Goal: Transaction & Acquisition: Purchase product/service

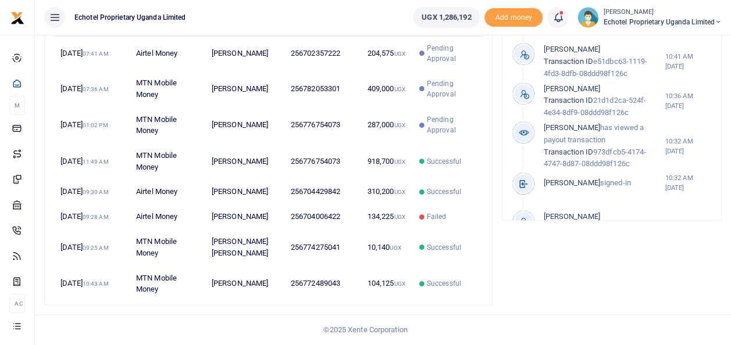
scroll to position [383, 0]
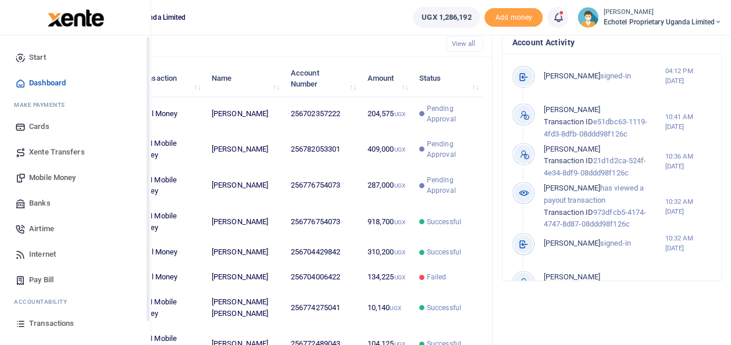
click at [44, 321] on span "Transactions" at bounding box center [51, 324] width 45 height 12
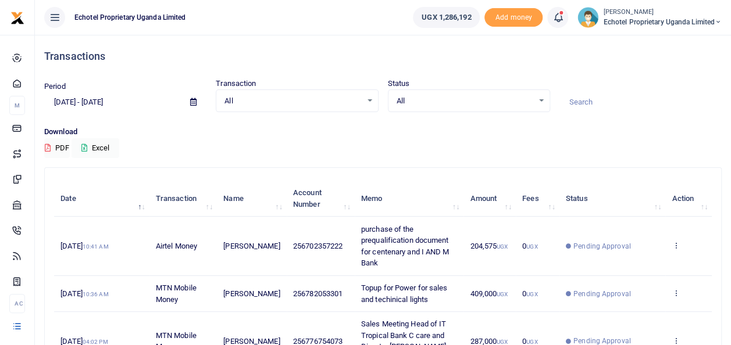
click at [369, 99] on div "All Select an option..." at bounding box center [296, 101] width 161 height 13
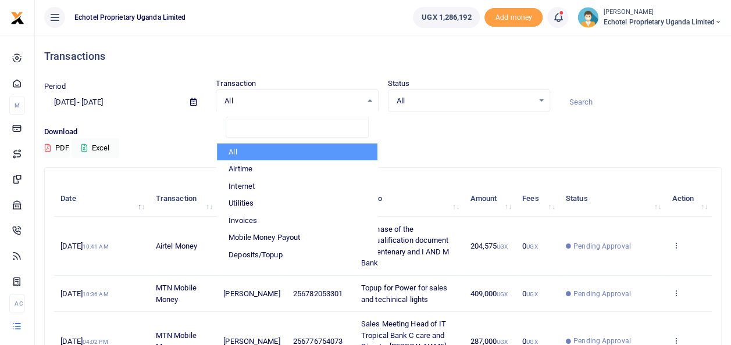
click at [545, 103] on div "All Select an option..." at bounding box center [468, 101] width 161 height 13
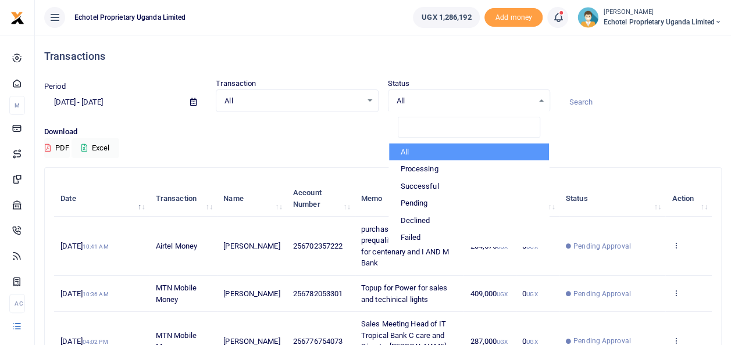
click at [715, 113] on div "Period 07/15/2025 - 08/13/2025 Transaction All Select an option... All Airtime …" at bounding box center [383, 102] width 687 height 48
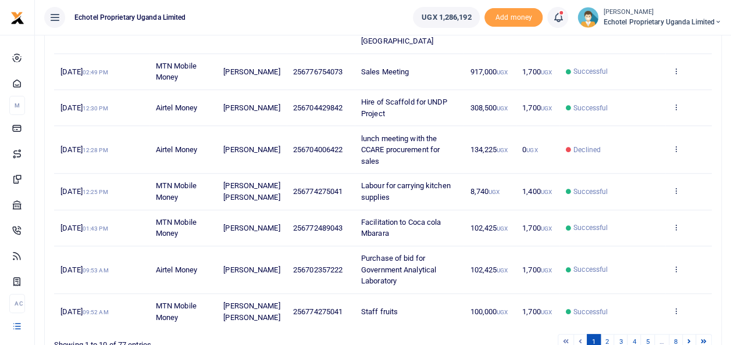
scroll to position [367, 0]
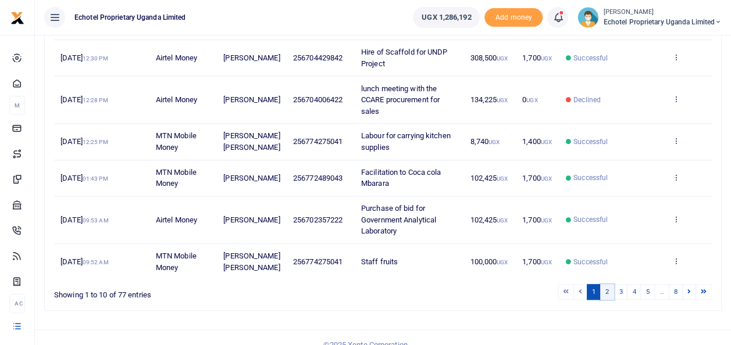
click at [610, 284] on link "2" at bounding box center [607, 292] width 14 height 16
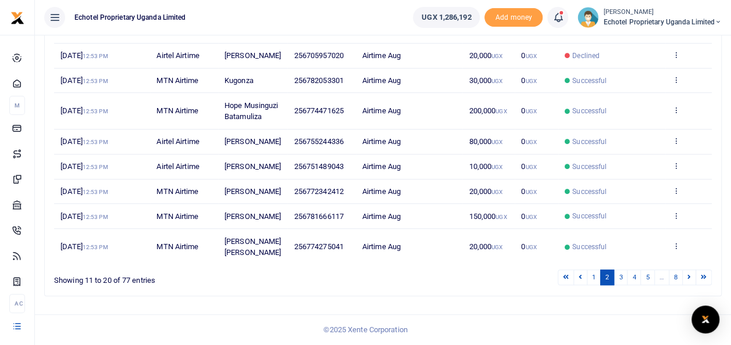
scroll to position [310, 0]
click at [623, 278] on link "3" at bounding box center [620, 278] width 14 height 16
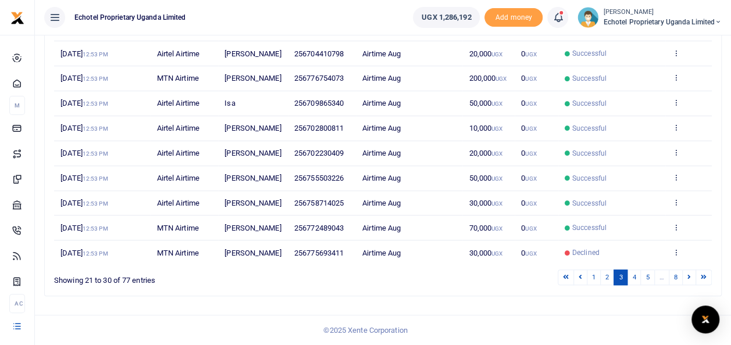
scroll to position [299, 0]
click at [637, 277] on link "4" at bounding box center [634, 278] width 14 height 16
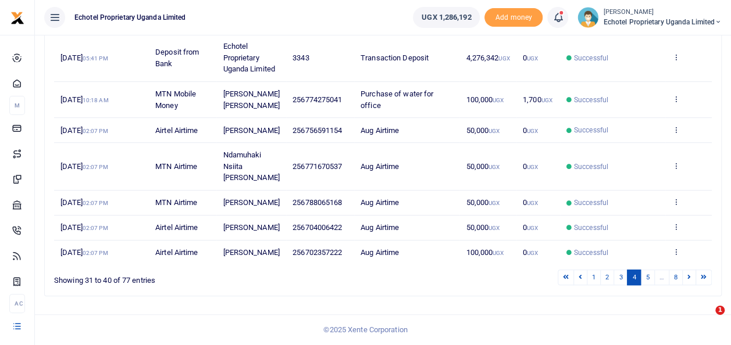
scroll to position [333, 0]
click at [649, 280] on link "5" at bounding box center [647, 278] width 14 height 16
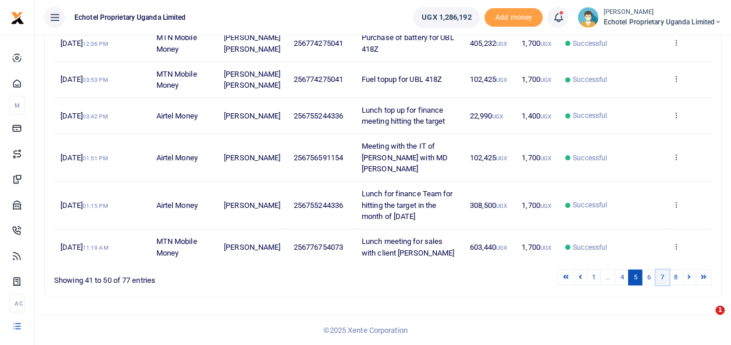
click at [666, 278] on link "7" at bounding box center [662, 278] width 14 height 16
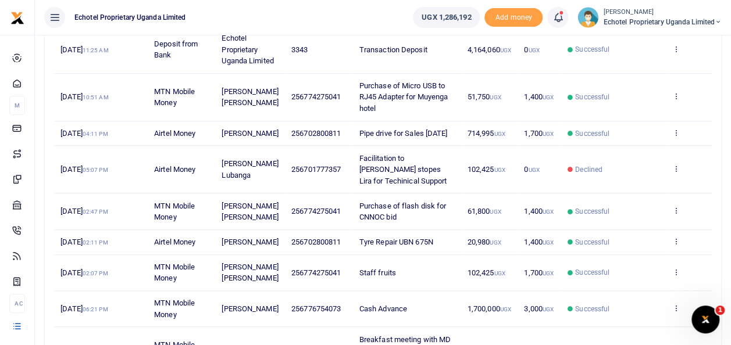
scroll to position [356, 0]
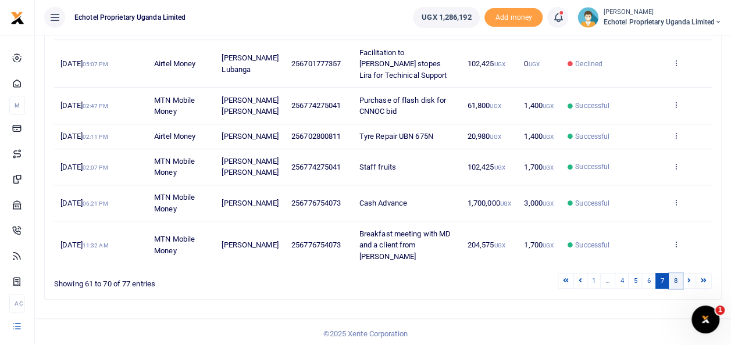
click at [676, 278] on link "8" at bounding box center [676, 281] width 14 height 16
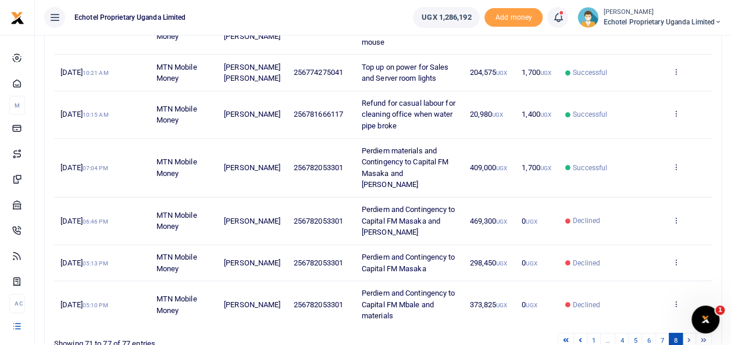
scroll to position [259, 0]
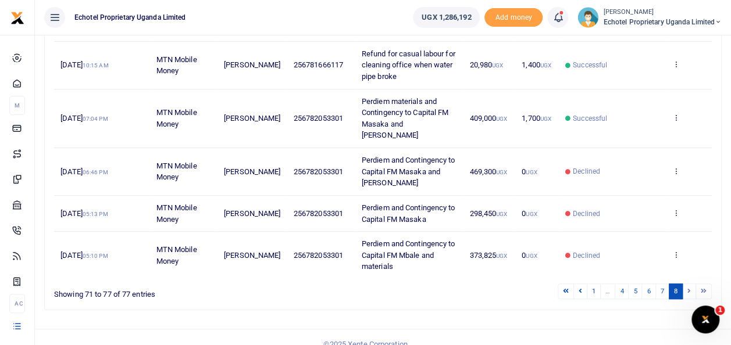
click at [688, 284] on li at bounding box center [689, 292] width 13 height 16
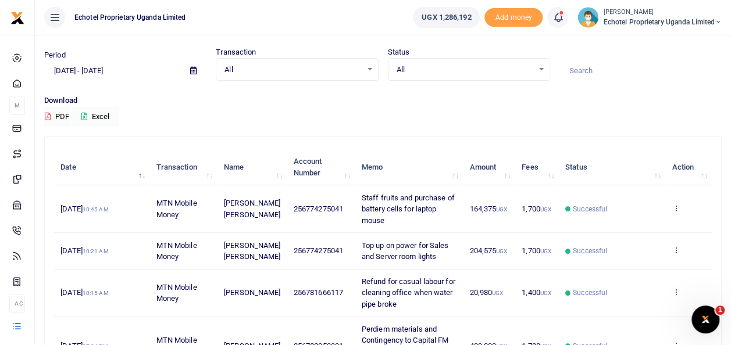
scroll to position [10, 0]
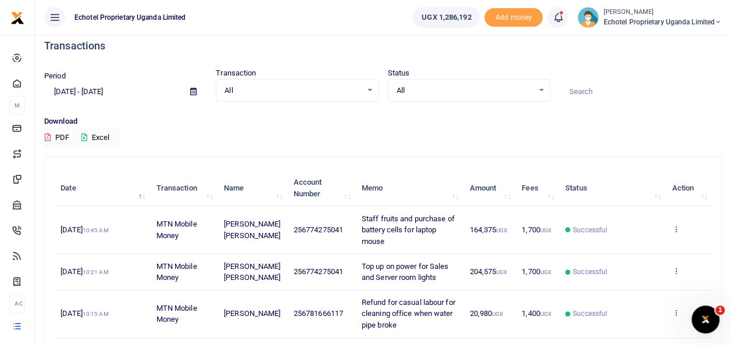
click at [192, 91] on icon at bounding box center [193, 92] width 6 height 8
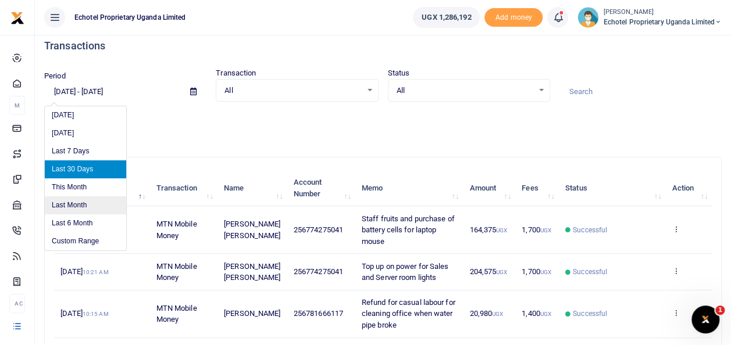
click at [99, 202] on li "Last Month" at bounding box center [85, 206] width 81 height 18
type input "[DATE] - [DATE]"
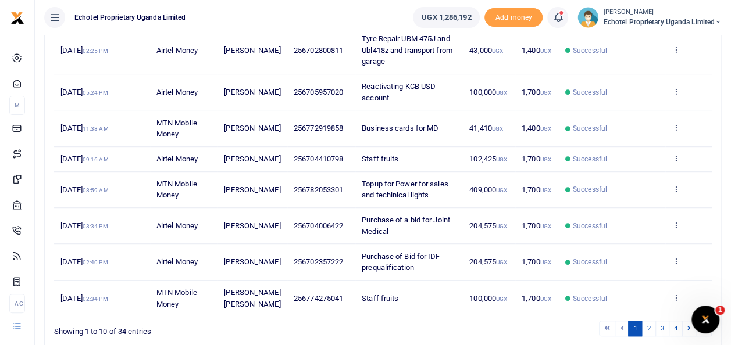
scroll to position [333, 0]
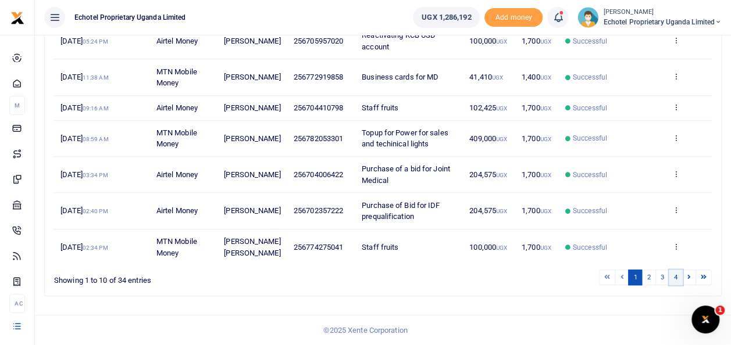
click at [676, 276] on link "4" at bounding box center [676, 278] width 14 height 16
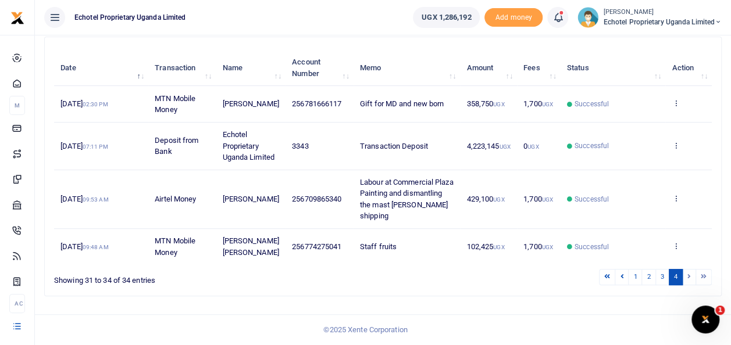
scroll to position [140, 0]
click at [666, 278] on link "3" at bounding box center [662, 277] width 14 height 16
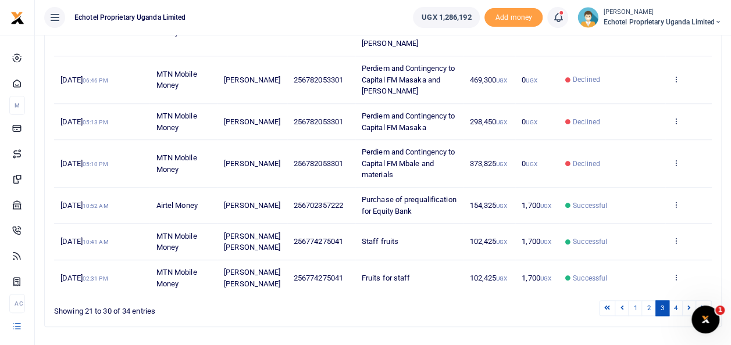
scroll to position [350, 0]
click at [676, 202] on icon at bounding box center [676, 206] width 8 height 8
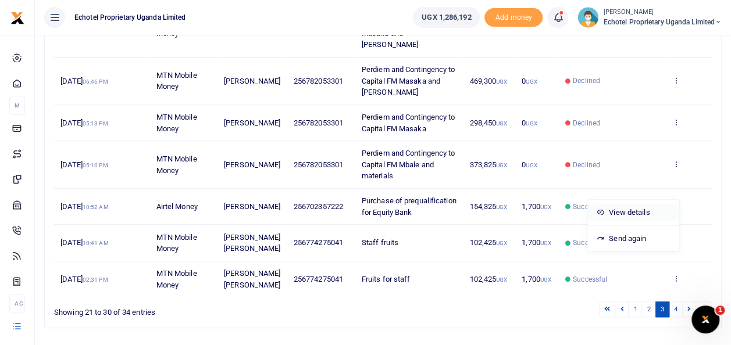
click at [636, 213] on link "View details" at bounding box center [633, 213] width 92 height 16
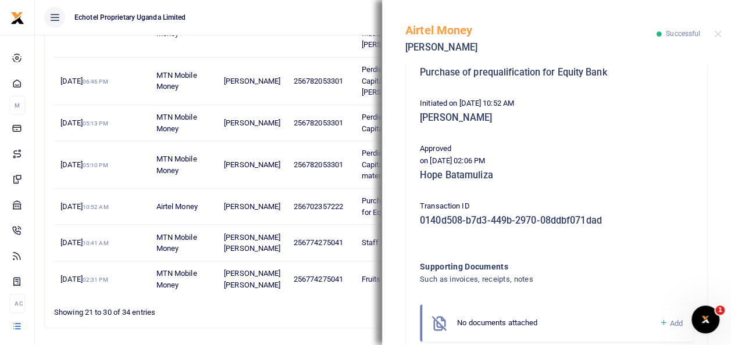
scroll to position [318, 0]
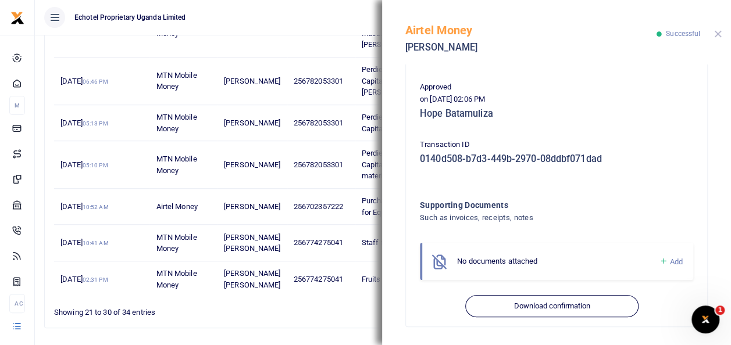
click at [714, 36] on button "Close" at bounding box center [718, 34] width 8 height 8
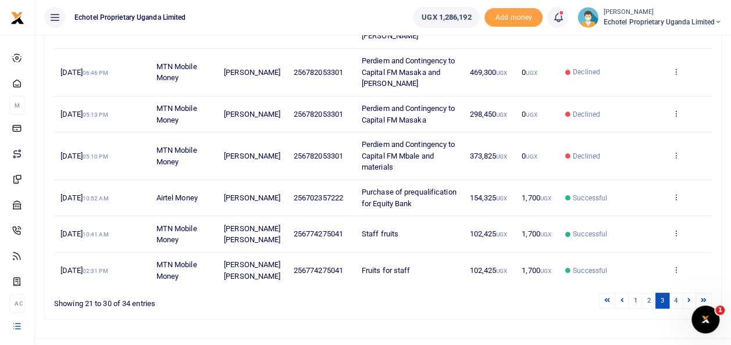
scroll to position [367, 0]
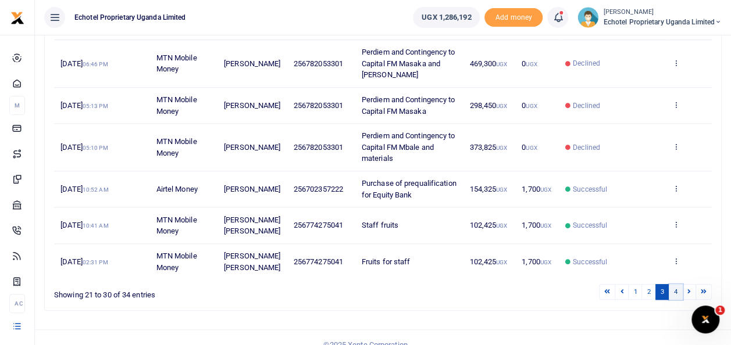
click at [678, 284] on link "4" at bounding box center [676, 292] width 14 height 16
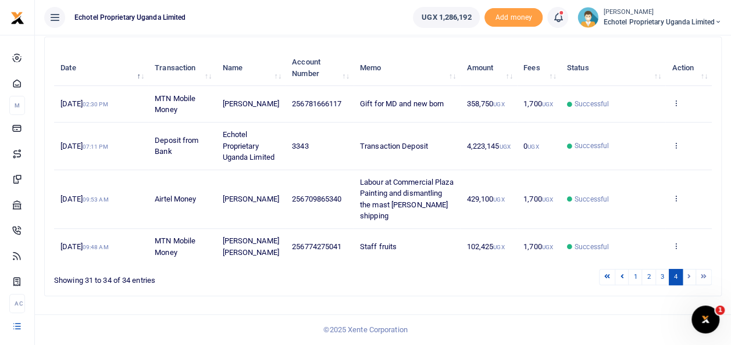
scroll to position [140, 0]
click at [665, 281] on link "3" at bounding box center [662, 277] width 14 height 16
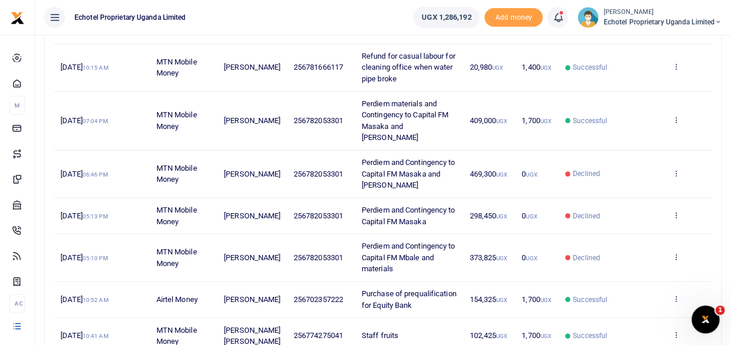
scroll to position [348, 0]
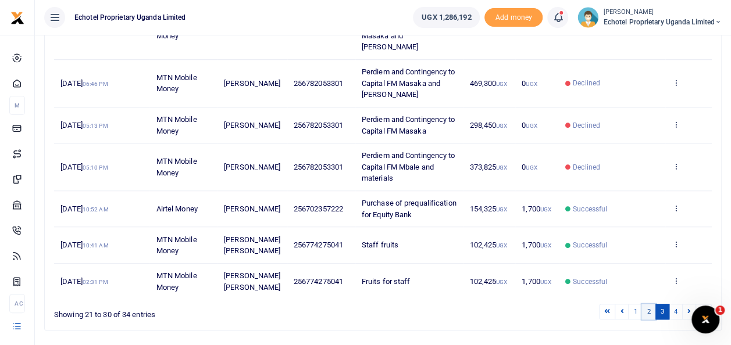
click at [653, 304] on link "2" at bounding box center [648, 312] width 14 height 16
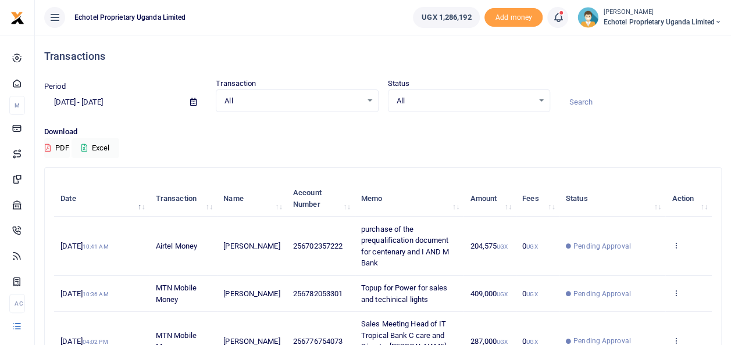
click at [193, 101] on icon at bounding box center [193, 102] width 6 height 8
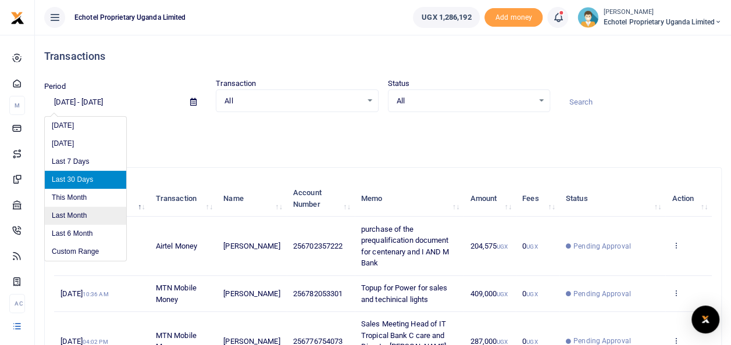
click at [79, 220] on li "Last Month" at bounding box center [85, 216] width 81 height 18
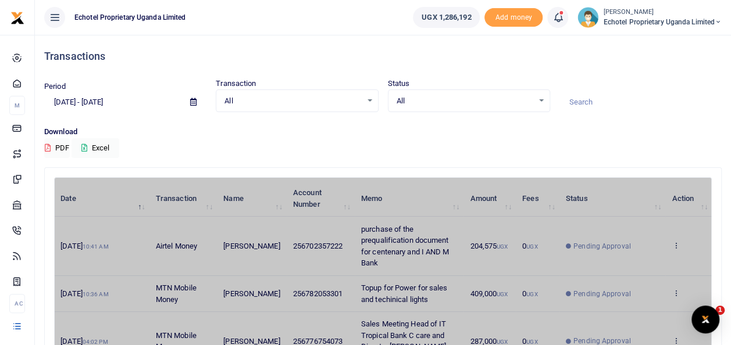
type input "[DATE] - [DATE]"
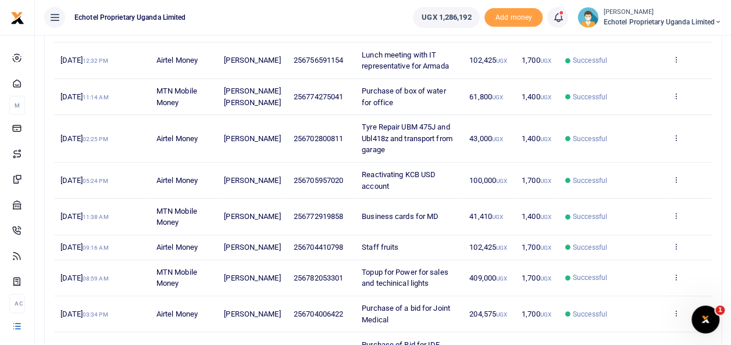
scroll to position [333, 0]
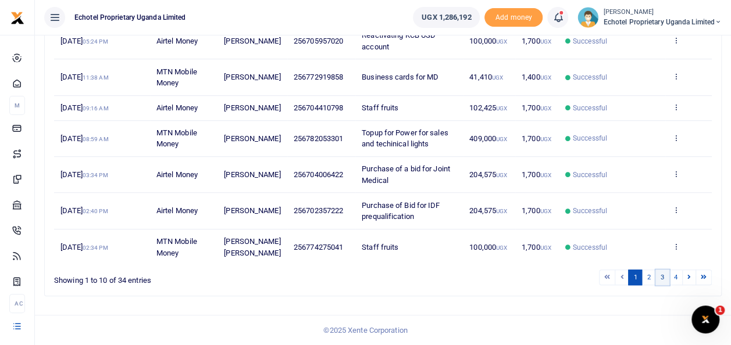
click at [665, 279] on link "3" at bounding box center [662, 278] width 14 height 16
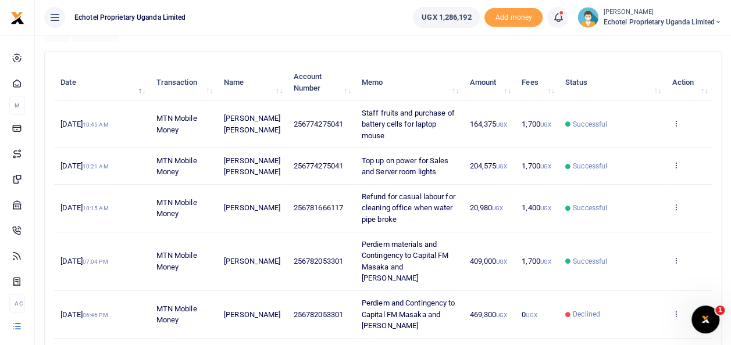
scroll to position [367, 0]
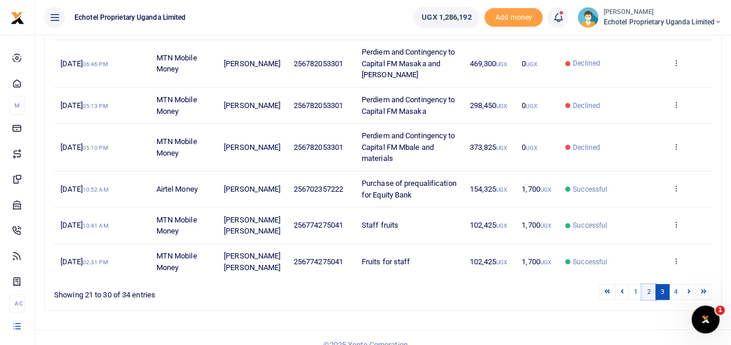
click at [651, 284] on link "2" at bounding box center [648, 292] width 14 height 16
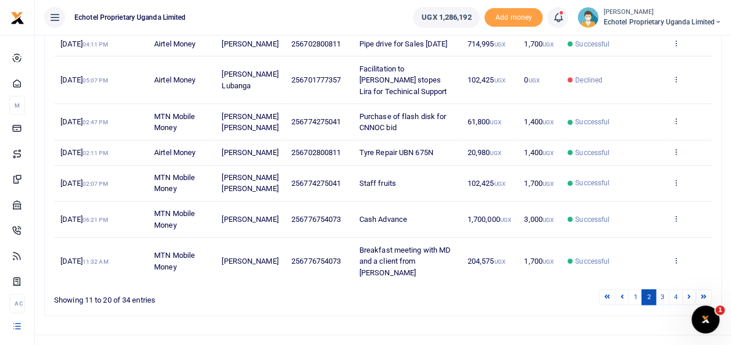
scroll to position [356, 0]
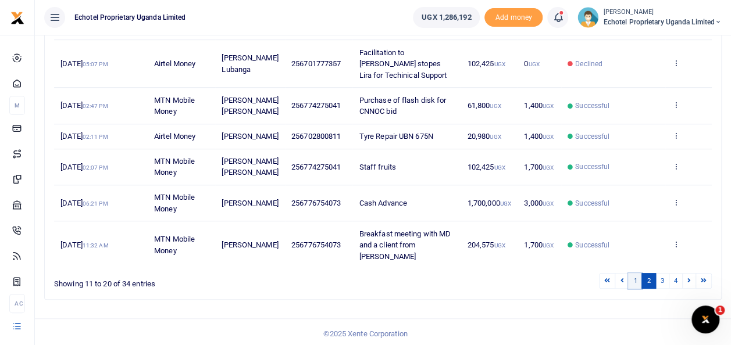
click at [637, 281] on link "1" at bounding box center [635, 281] width 14 height 16
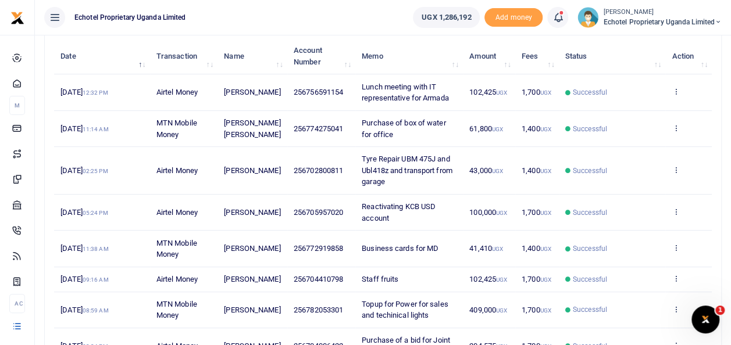
scroll to position [137, 0]
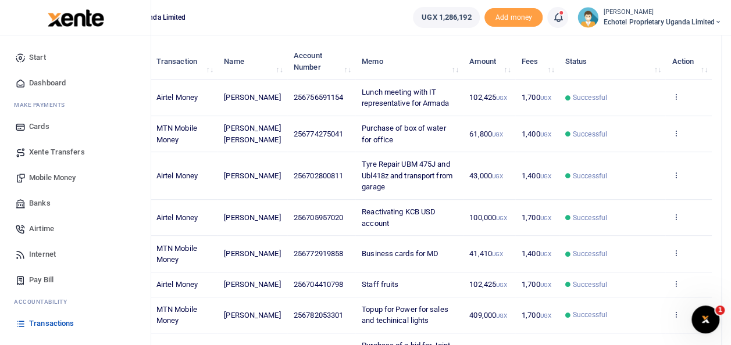
click at [55, 178] on span "Mobile Money" at bounding box center [52, 178] width 47 height 12
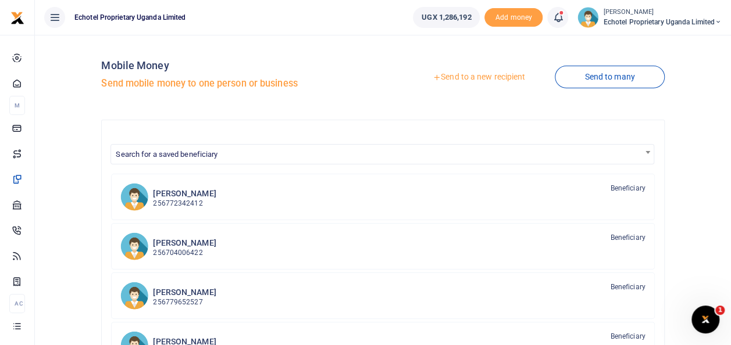
click at [483, 77] on link "Send to a new recipient" at bounding box center [479, 77] width 152 height 21
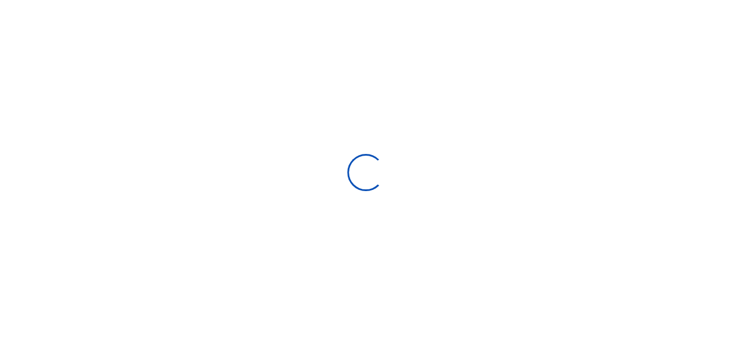
select select
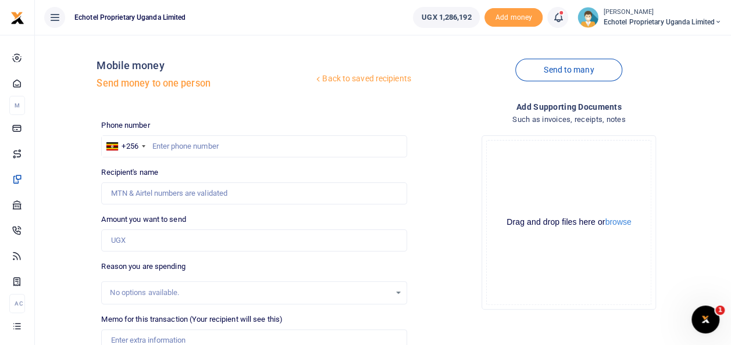
click at [155, 195] on div at bounding box center [365, 172] width 731 height 345
click at [163, 195] on input "Recipient's name" at bounding box center [253, 194] width 305 height 22
type input "J"
click at [185, 191] on input "Recipient's name" at bounding box center [253, 194] width 305 height 22
type input "Juliet Nakayima"
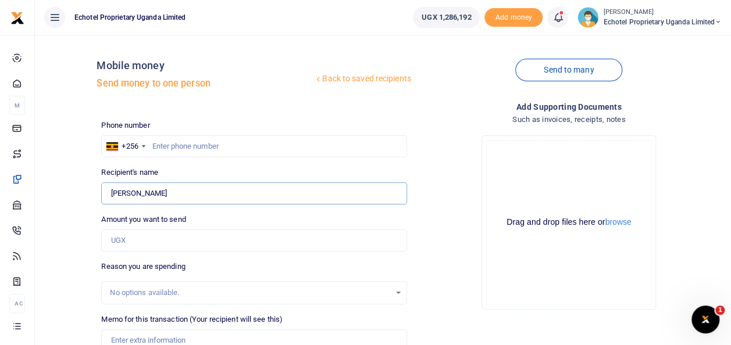
type input "0701797471"
click at [156, 147] on input "0701797471" at bounding box center [253, 146] width 305 height 22
type input "Juliet Nakayima"
type input "701797471"
click at [135, 241] on input "Amount you want to send" at bounding box center [253, 241] width 305 height 22
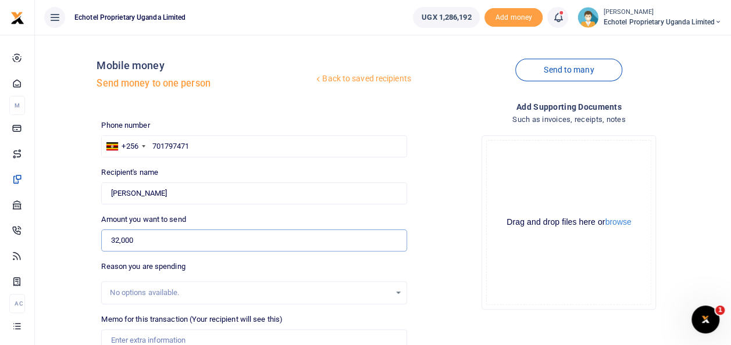
type input "32,000"
click at [199, 288] on div "No options available." at bounding box center [250, 293] width 280 height 12
click at [197, 337] on input "Memo for this transaction (Your recipient will see this)" at bounding box center [253, 341] width 305 height 22
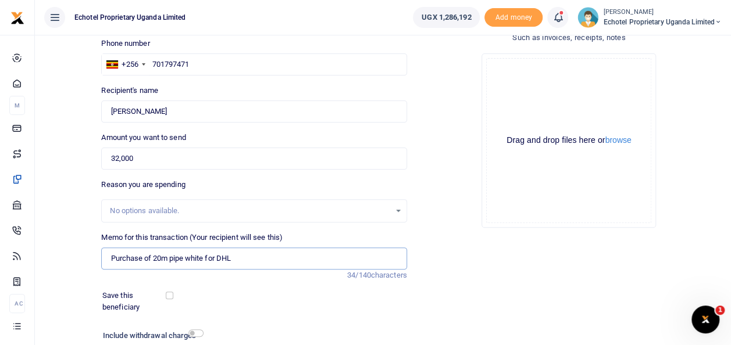
scroll to position [83, 0]
type input "Purchase of 20m pipe white for DHL Relocation"
click at [192, 331] on input "checkbox" at bounding box center [195, 332] width 15 height 8
checkbox input "true"
click at [617, 137] on button "browse" at bounding box center [618, 139] width 26 height 9
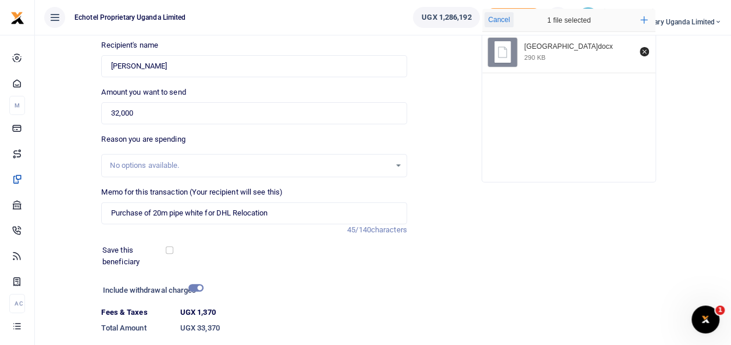
scroll to position [201, 0]
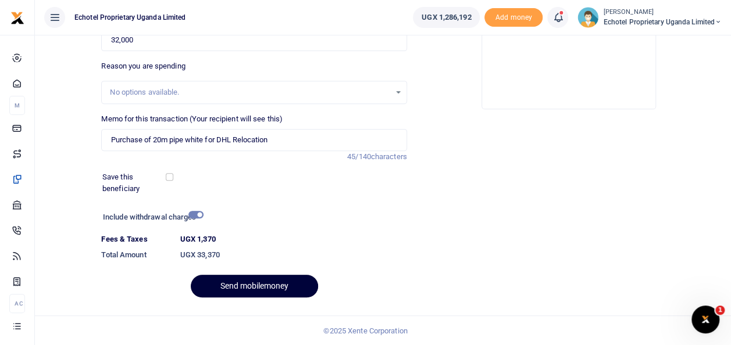
click at [271, 290] on button "Send mobilemoney" at bounding box center [254, 286] width 127 height 23
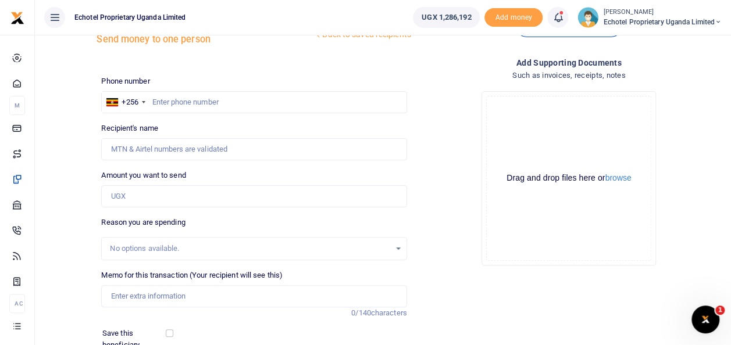
scroll to position [31, 0]
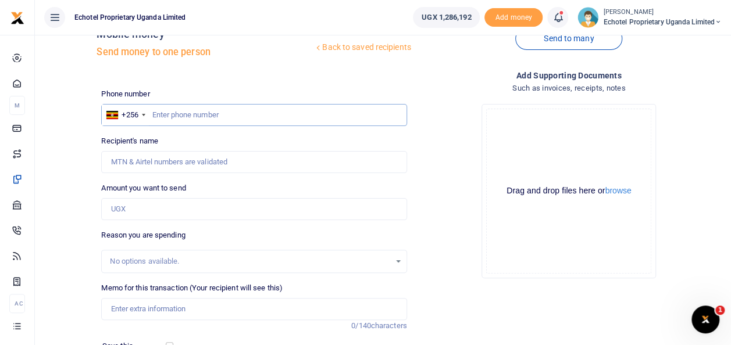
click at [197, 118] on input "text" at bounding box center [253, 115] width 305 height 22
paste input "0772000993"
type input "0772000993"
click at [159, 112] on input "0772000993" at bounding box center [253, 115] width 305 height 22
type input "[PERSON_NAME]"
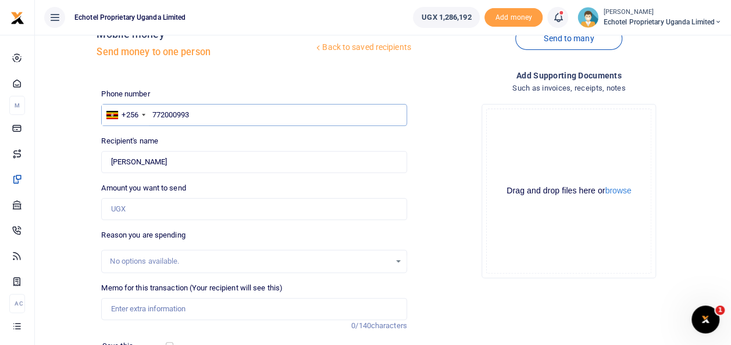
type input "772000993"
click at [126, 213] on input "Amount you want to send" at bounding box center [253, 209] width 305 height 22
type input "150,000"
click at [145, 309] on input "Memo for this transaction (Your recipient will see this)" at bounding box center [253, 309] width 305 height 22
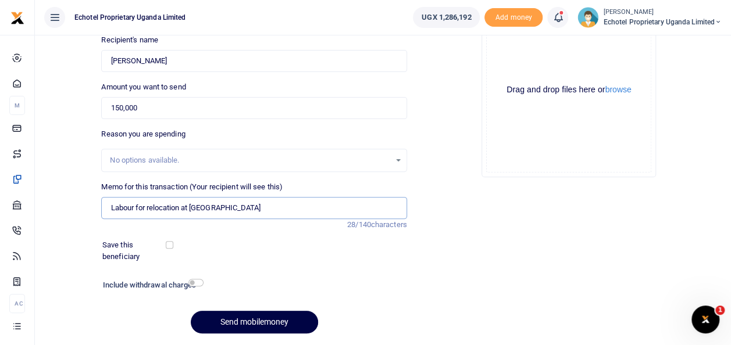
scroll to position [148, 0]
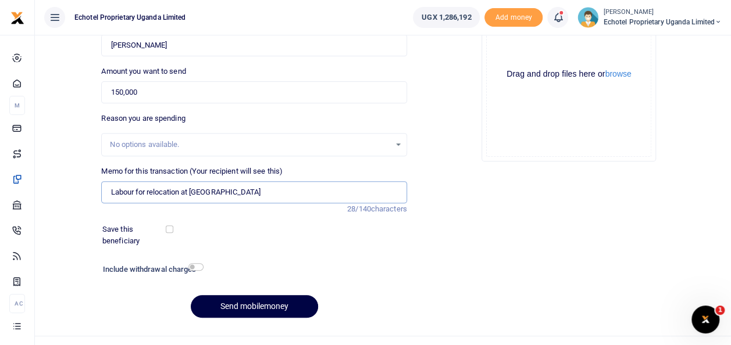
type input "Labour for relocation at [GEOGRAPHIC_DATA]"
click at [190, 266] on input "checkbox" at bounding box center [195, 267] width 15 height 8
checkbox input "true"
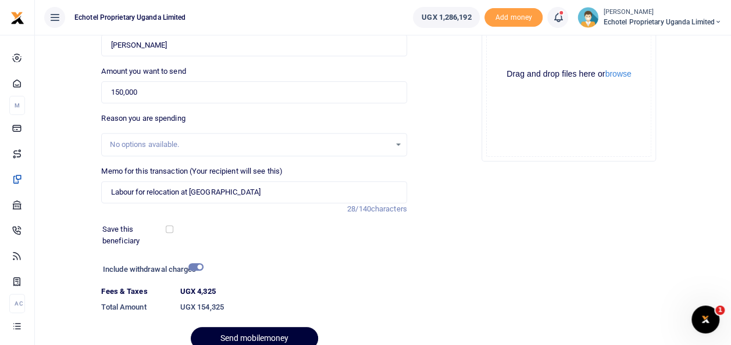
click at [231, 339] on button "Send mobilemoney" at bounding box center [254, 338] width 127 height 23
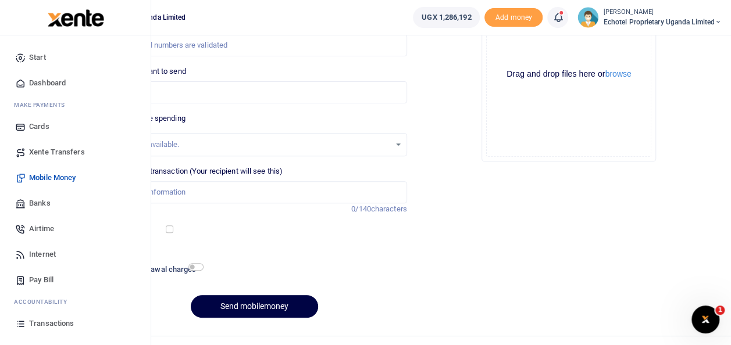
click at [28, 323] on link "Transactions" at bounding box center [75, 324] width 132 height 26
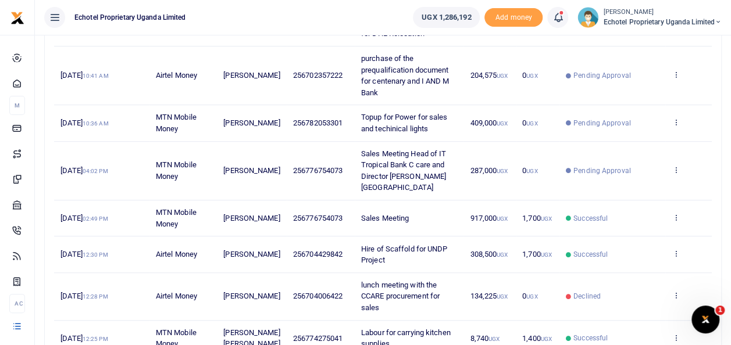
scroll to position [367, 0]
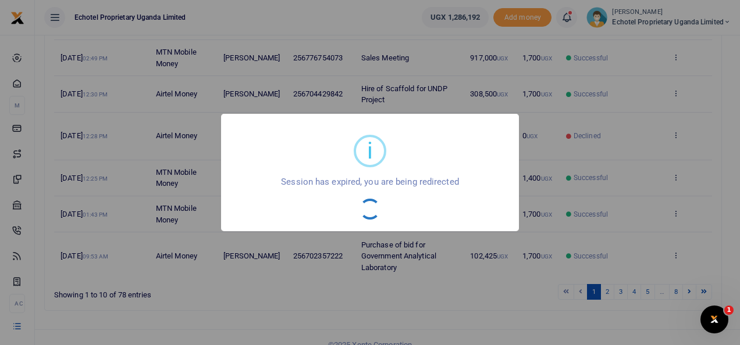
click at [735, 209] on div "i × Session has expired, you are being redirected OK No Cancel" at bounding box center [370, 172] width 740 height 345
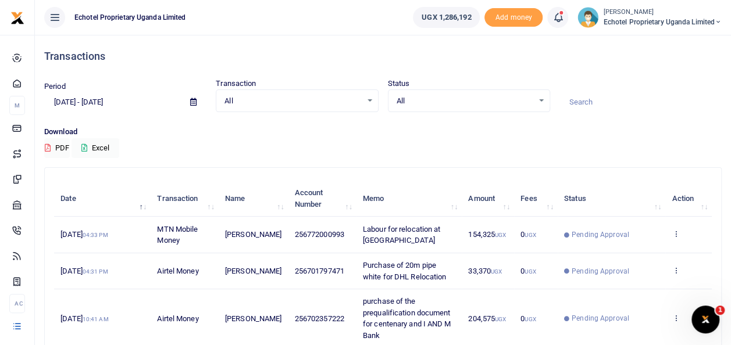
click at [195, 103] on icon at bounding box center [193, 102] width 6 height 8
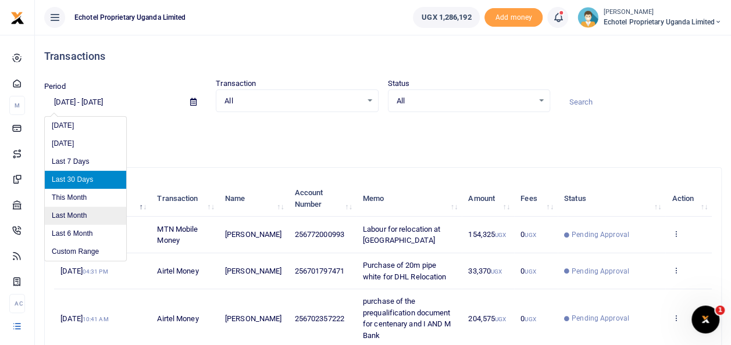
click at [87, 220] on li "Last Month" at bounding box center [85, 216] width 81 height 18
type input "[DATE] - [DATE]"
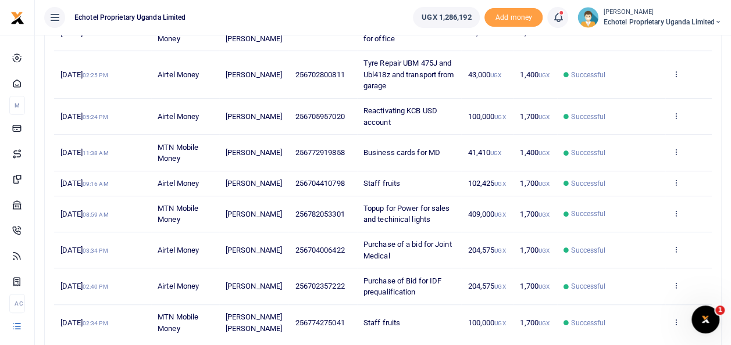
scroll to position [322, 0]
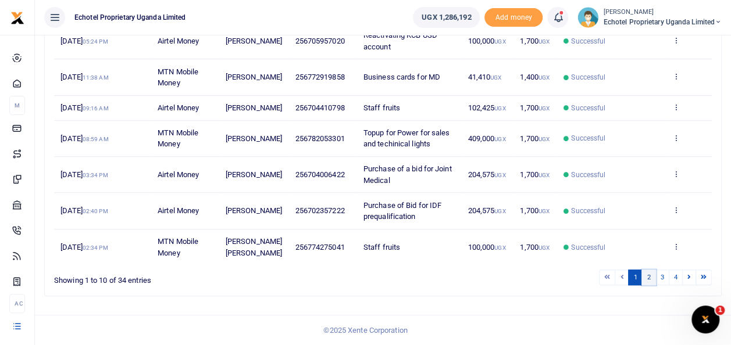
click at [652, 276] on link "2" at bounding box center [648, 278] width 14 height 16
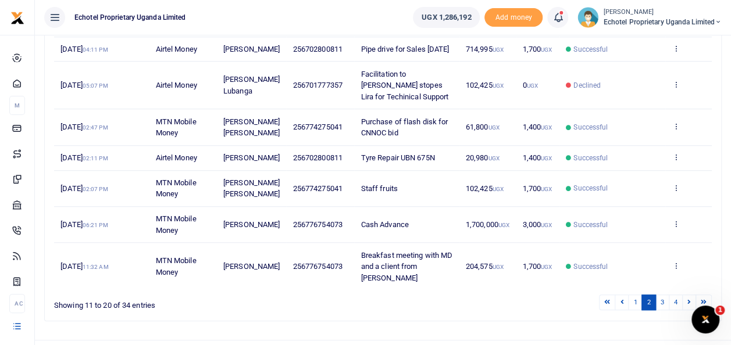
scroll to position [356, 0]
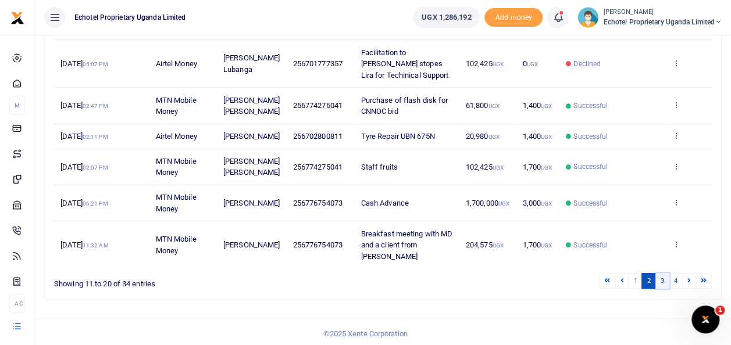
click at [665, 277] on link "3" at bounding box center [662, 281] width 14 height 16
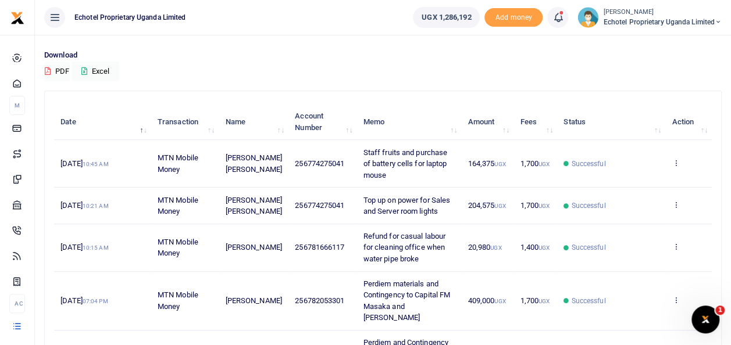
scroll to position [369, 0]
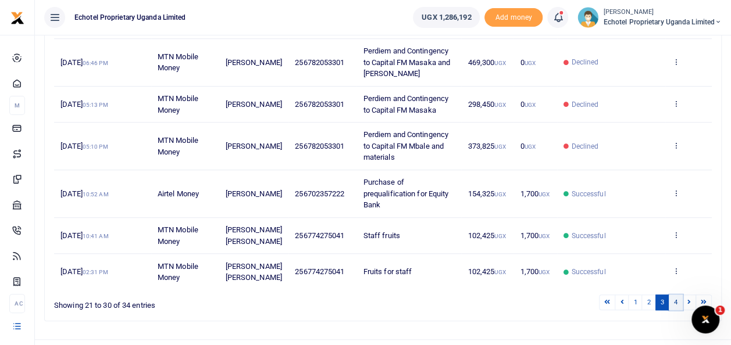
click at [677, 295] on link "4" at bounding box center [676, 303] width 14 height 16
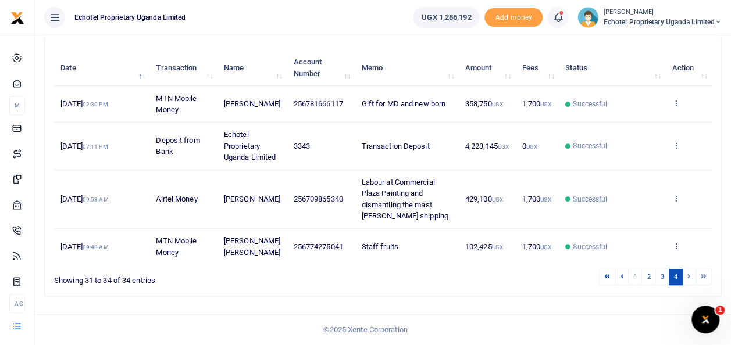
scroll to position [140, 0]
